Goal: Transaction & Acquisition: Purchase product/service

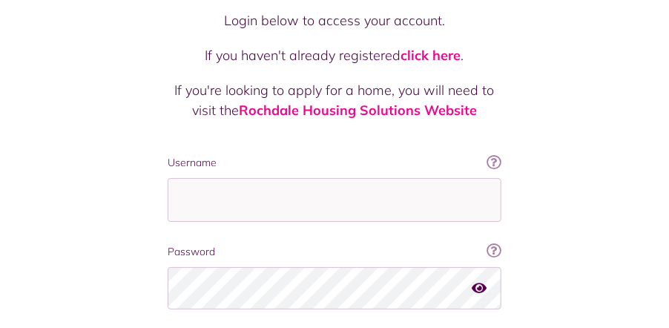
scroll to position [222, 0]
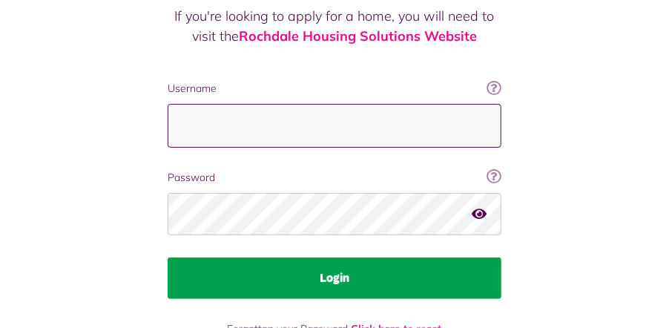
type input "**********"
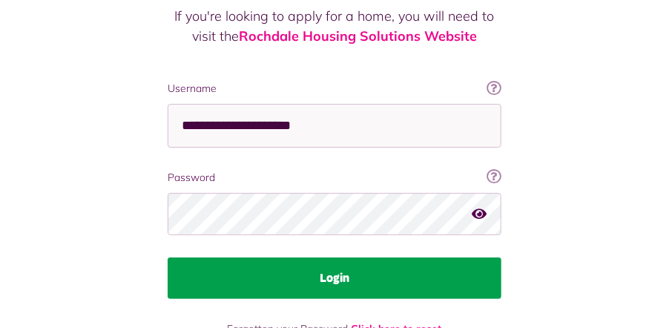
click at [311, 257] on button "Login" at bounding box center [335, 278] width 334 height 42
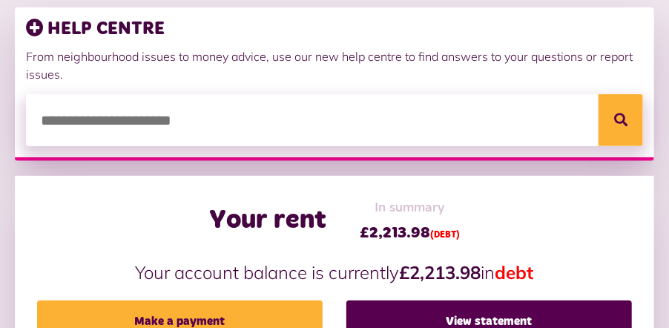
scroll to position [297, 0]
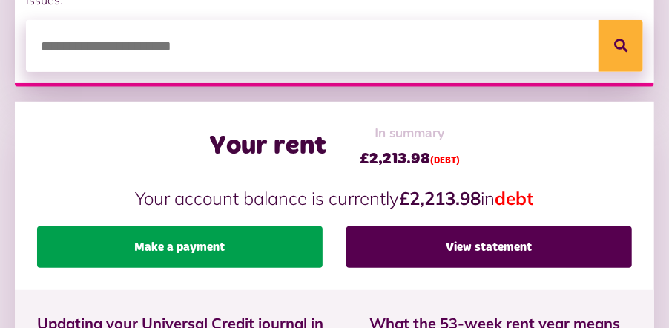
click at [239, 236] on link "Make a payment" at bounding box center [179, 247] width 285 height 42
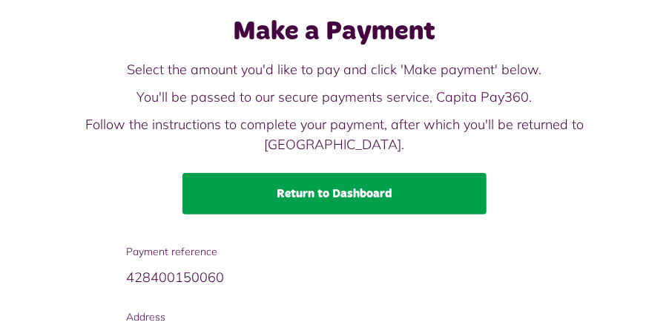
scroll to position [272, 0]
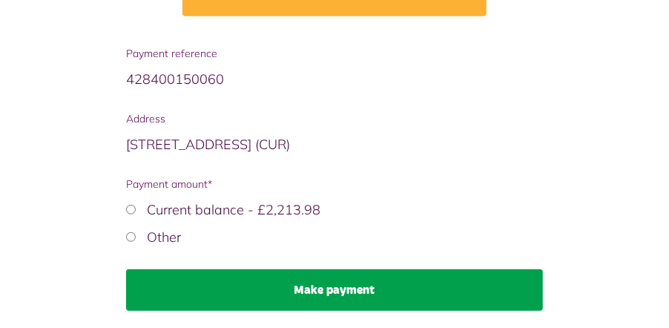
click at [253, 269] on button "Make payment" at bounding box center [334, 290] width 416 height 42
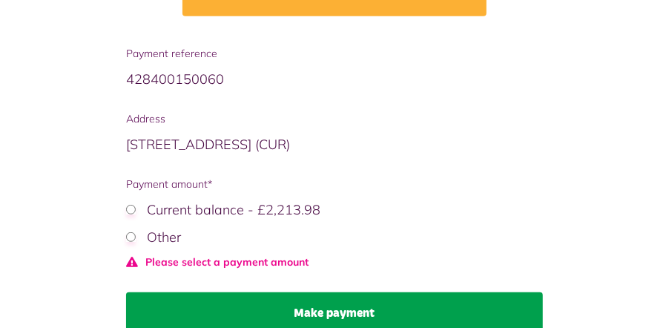
scroll to position [294, 0]
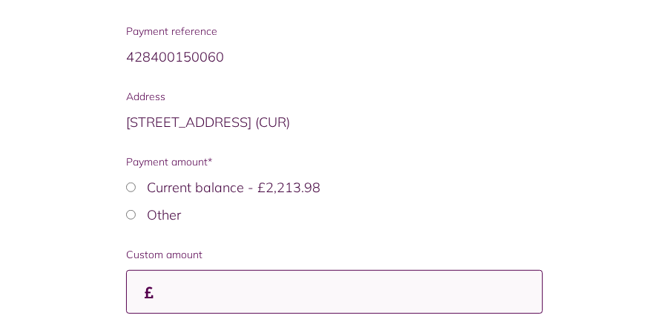
click at [276, 280] on input "Custom amount" at bounding box center [334, 292] width 416 height 44
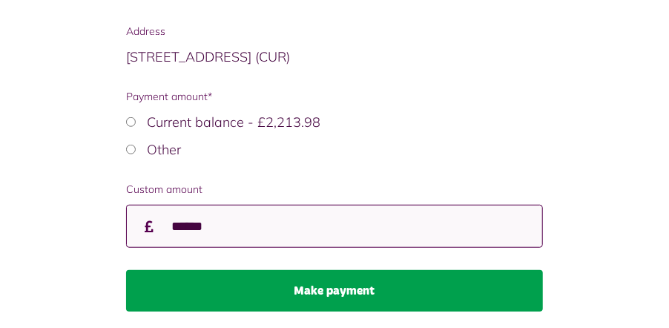
type input "******"
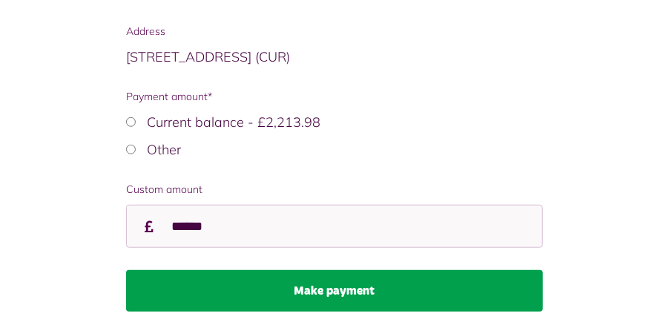
scroll to position [0, 0]
click at [321, 270] on button "Make payment" at bounding box center [334, 291] width 416 height 42
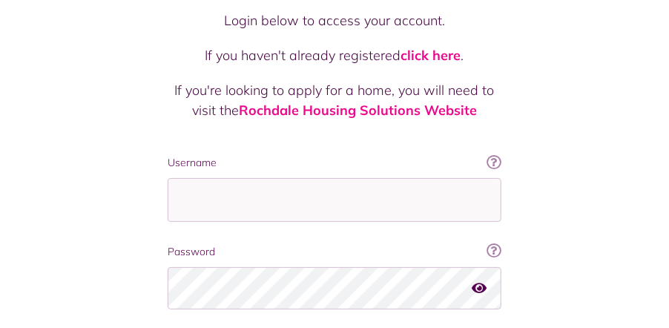
scroll to position [222, 0]
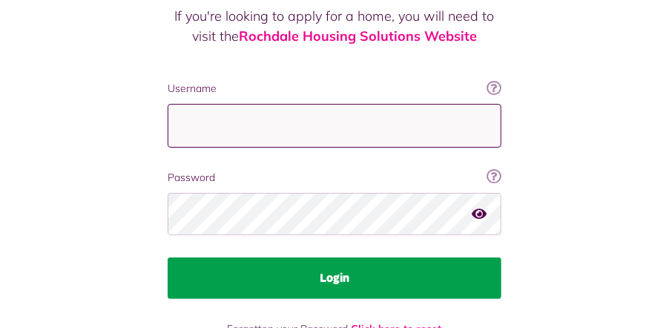
type input "**********"
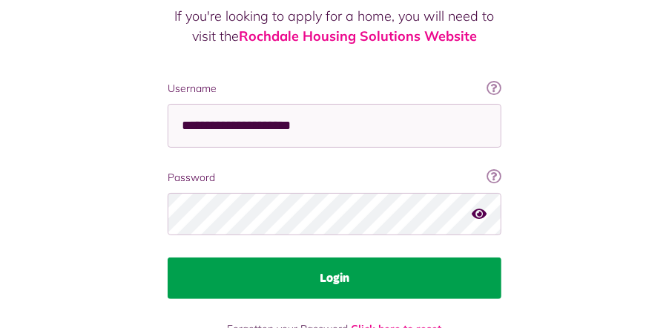
click at [291, 257] on button "Login" at bounding box center [335, 278] width 334 height 42
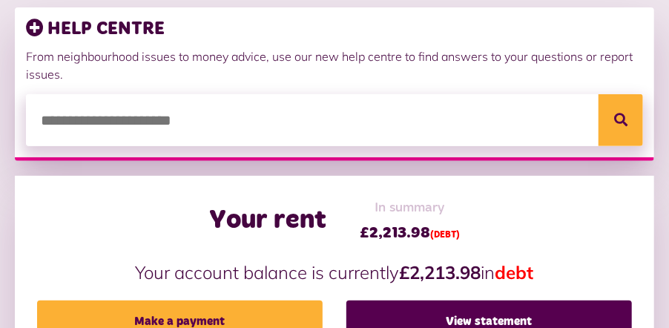
scroll to position [297, 0]
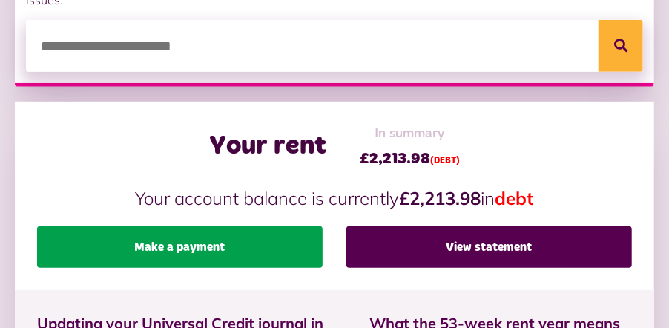
click at [222, 239] on link "Make a payment" at bounding box center [179, 247] width 285 height 42
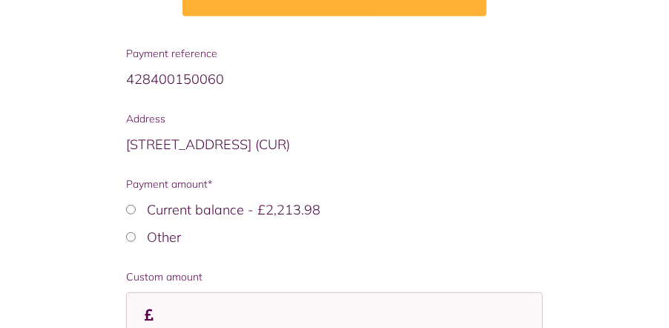
scroll to position [360, 0]
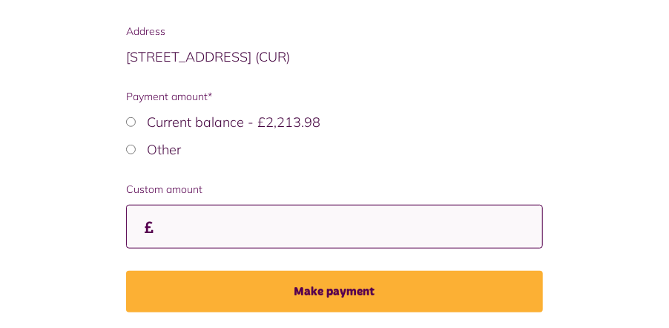
click at [244, 207] on input "Custom amount" at bounding box center [334, 227] width 416 height 44
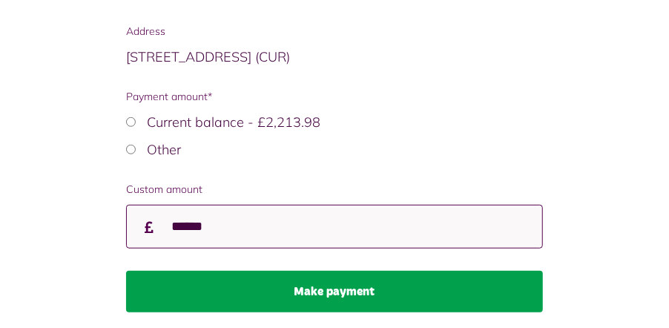
type input "******"
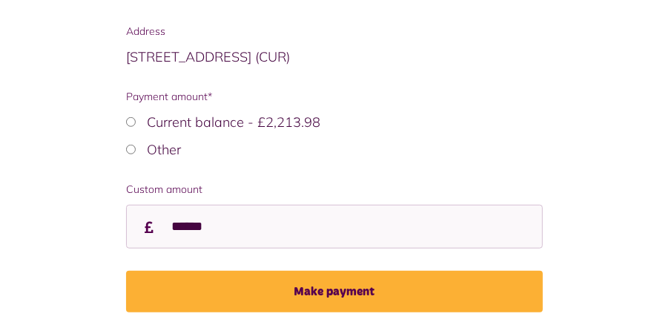
click at [276, 271] on button "Make payment" at bounding box center [334, 292] width 416 height 42
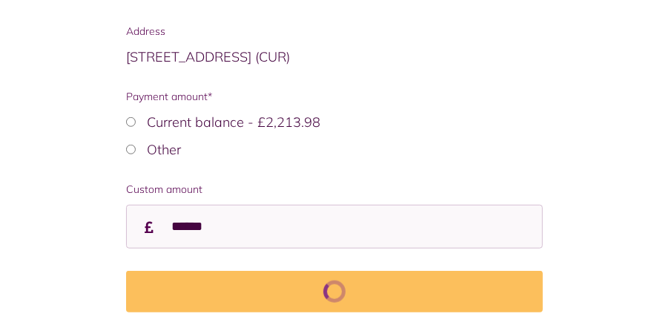
click at [276, 271] on div "Make payment" at bounding box center [334, 292] width 416 height 42
